Goal: Use online tool/utility

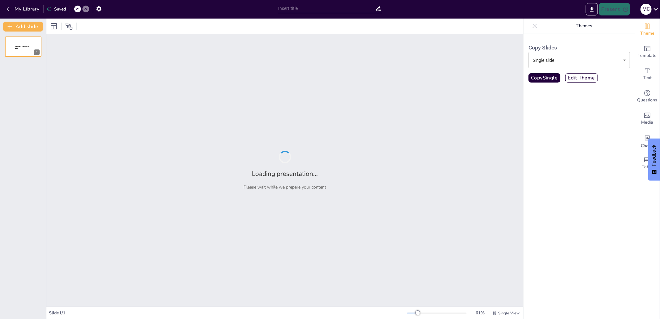
type input "New Sendsteps"
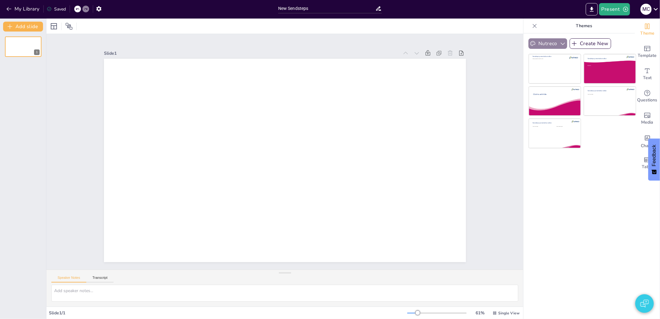
click at [543, 47] on button "Nutreco" at bounding box center [547, 43] width 39 height 11
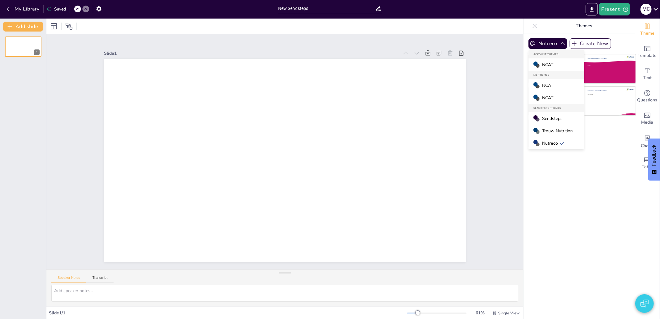
click at [554, 118] on span "Sendsteps" at bounding box center [552, 119] width 20 height 6
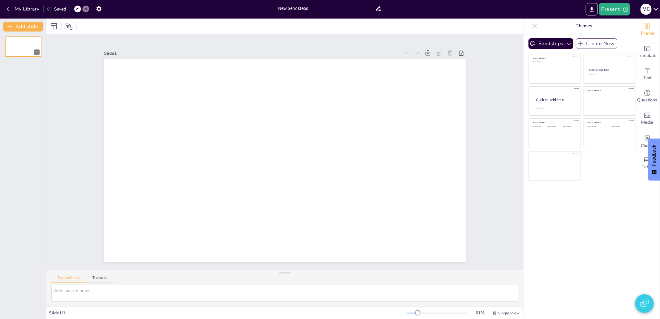
click at [603, 45] on button "Create New" at bounding box center [596, 43] width 41 height 11
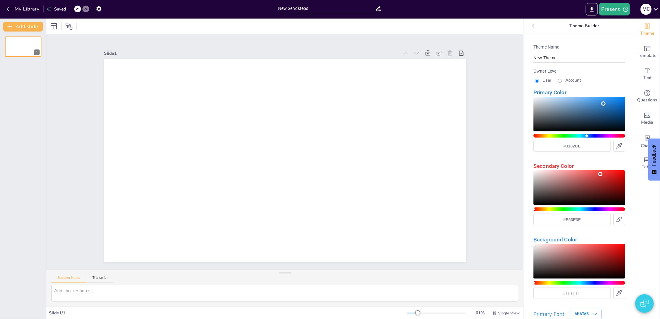
click at [531, 28] on icon at bounding box center [534, 26] width 6 height 6
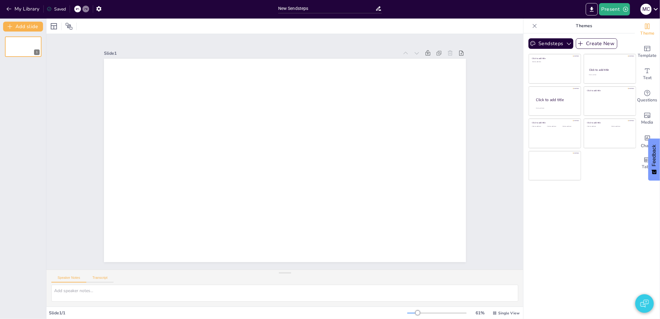
click at [104, 281] on button "Transcript" at bounding box center [100, 279] width 28 height 7
click at [76, 281] on button "Speaker Notes" at bounding box center [68, 279] width 35 height 7
